Goal: Information Seeking & Learning: Find specific fact

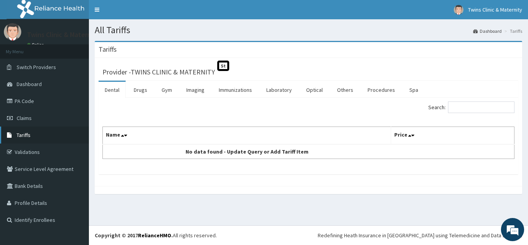
click at [34, 134] on link "Tariffs" at bounding box center [44, 135] width 89 height 17
drag, startPoint x: 134, startPoint y: 88, endPoint x: 209, endPoint y: 97, distance: 75.1
click at [134, 88] on link "Drugs" at bounding box center [140, 90] width 26 height 16
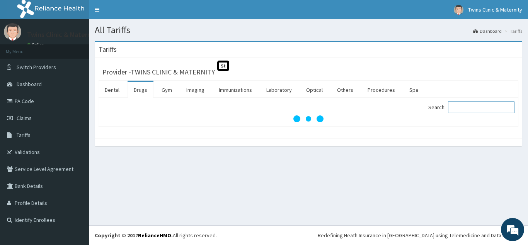
click at [480, 105] on input "Search:" at bounding box center [481, 108] width 66 height 12
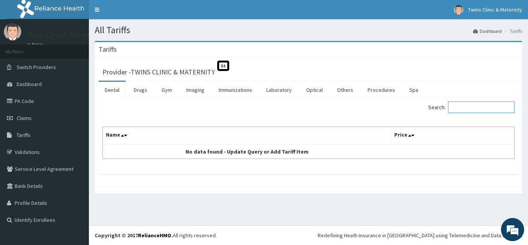
click at [481, 109] on input "Search:" at bounding box center [481, 108] width 66 height 12
drag, startPoint x: 488, startPoint y: 111, endPoint x: 424, endPoint y: 110, distance: 64.1
click at [448, 110] on input "cocodam" at bounding box center [481, 108] width 66 height 12
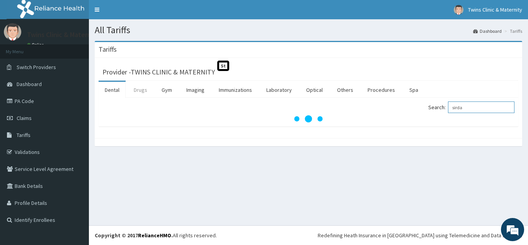
type input "sirda"
click at [139, 93] on link "Drugs" at bounding box center [140, 90] width 26 height 16
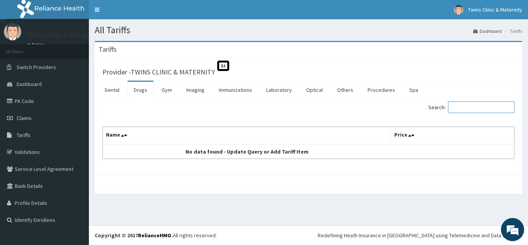
click at [487, 110] on input "Search:" at bounding box center [481, 108] width 66 height 12
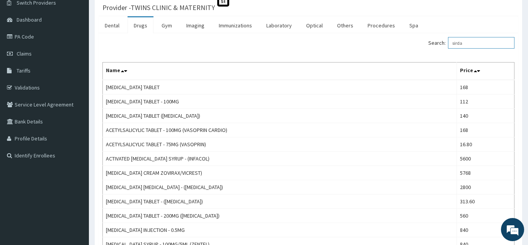
scroll to position [79, 0]
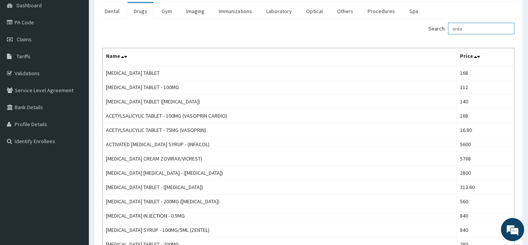
click at [478, 27] on input "sirda" at bounding box center [481, 29] width 66 height 12
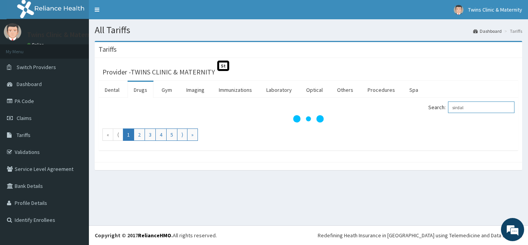
scroll to position [0, 0]
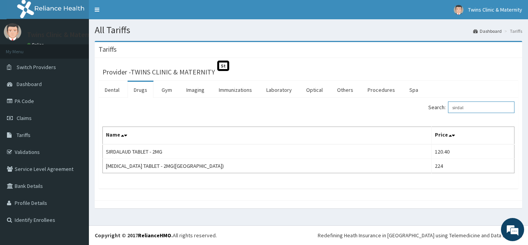
drag, startPoint x: 478, startPoint y: 110, endPoint x: 459, endPoint y: 110, distance: 18.9
click at [459, 110] on input "sirdal" at bounding box center [481, 108] width 66 height 12
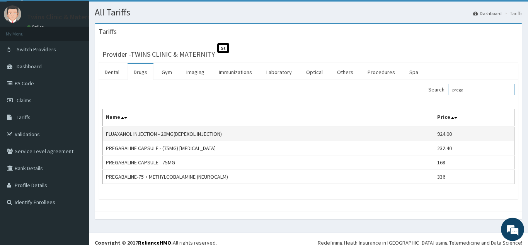
scroll to position [25, 0]
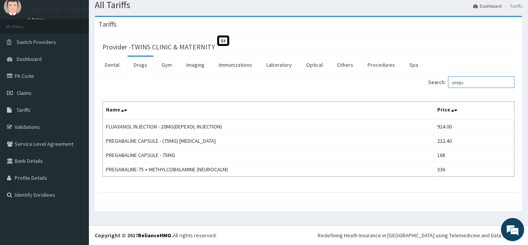
type input "prega"
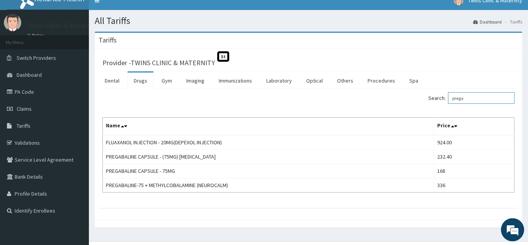
scroll to position [0, 0]
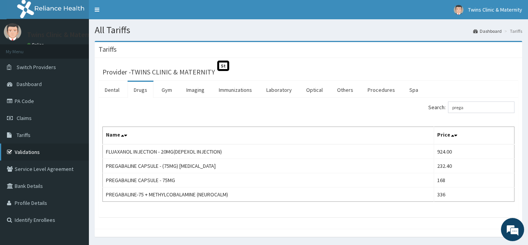
click at [31, 153] on link "Validations" at bounding box center [44, 152] width 89 height 17
